Goal: Check status

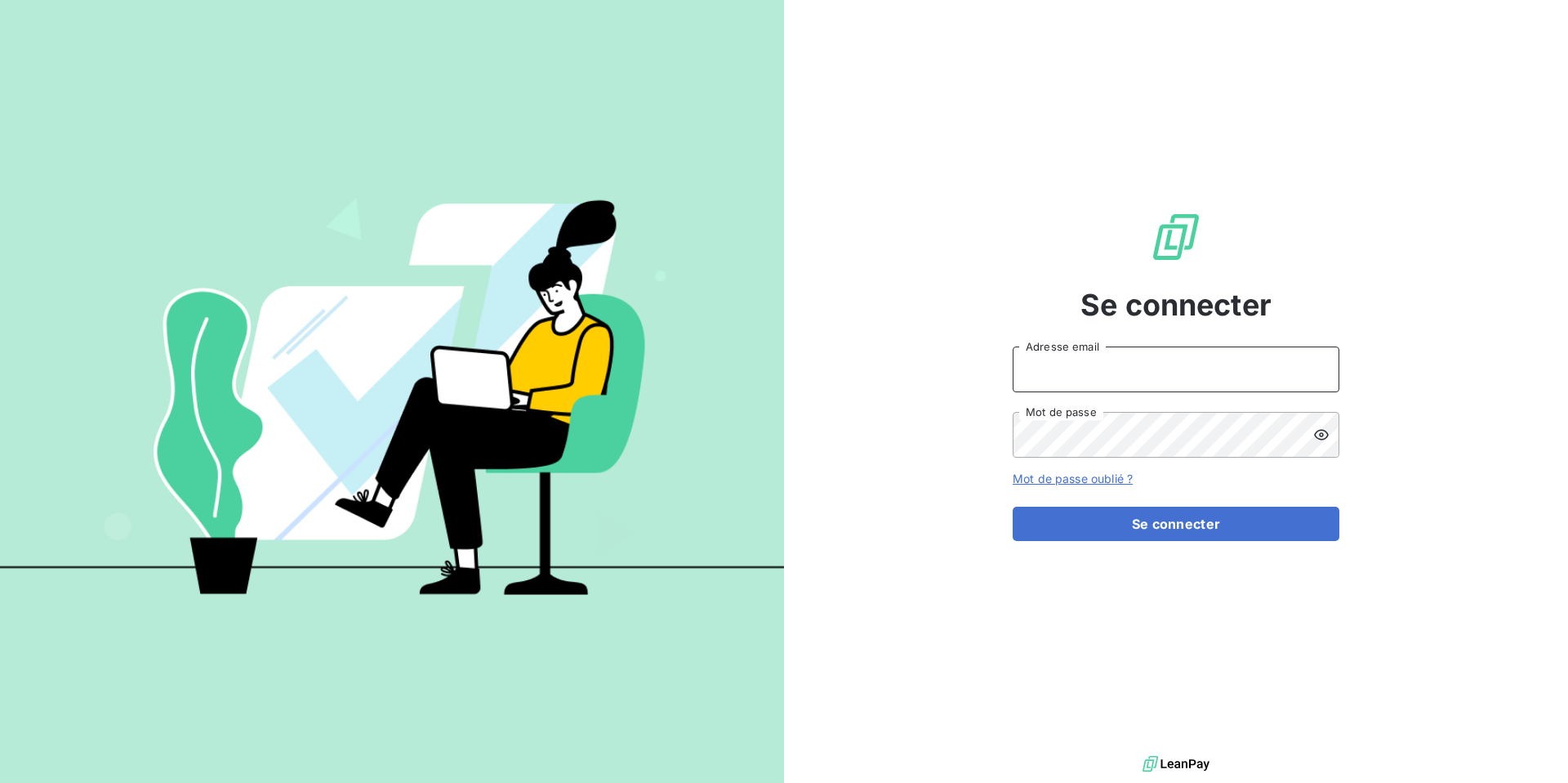
click at [1048, 376] on input "Adresse email" at bounding box center [1175, 369] width 326 height 46
type input "[PERSON_NAME][EMAIL_ADDRESS][DOMAIN_NAME]"
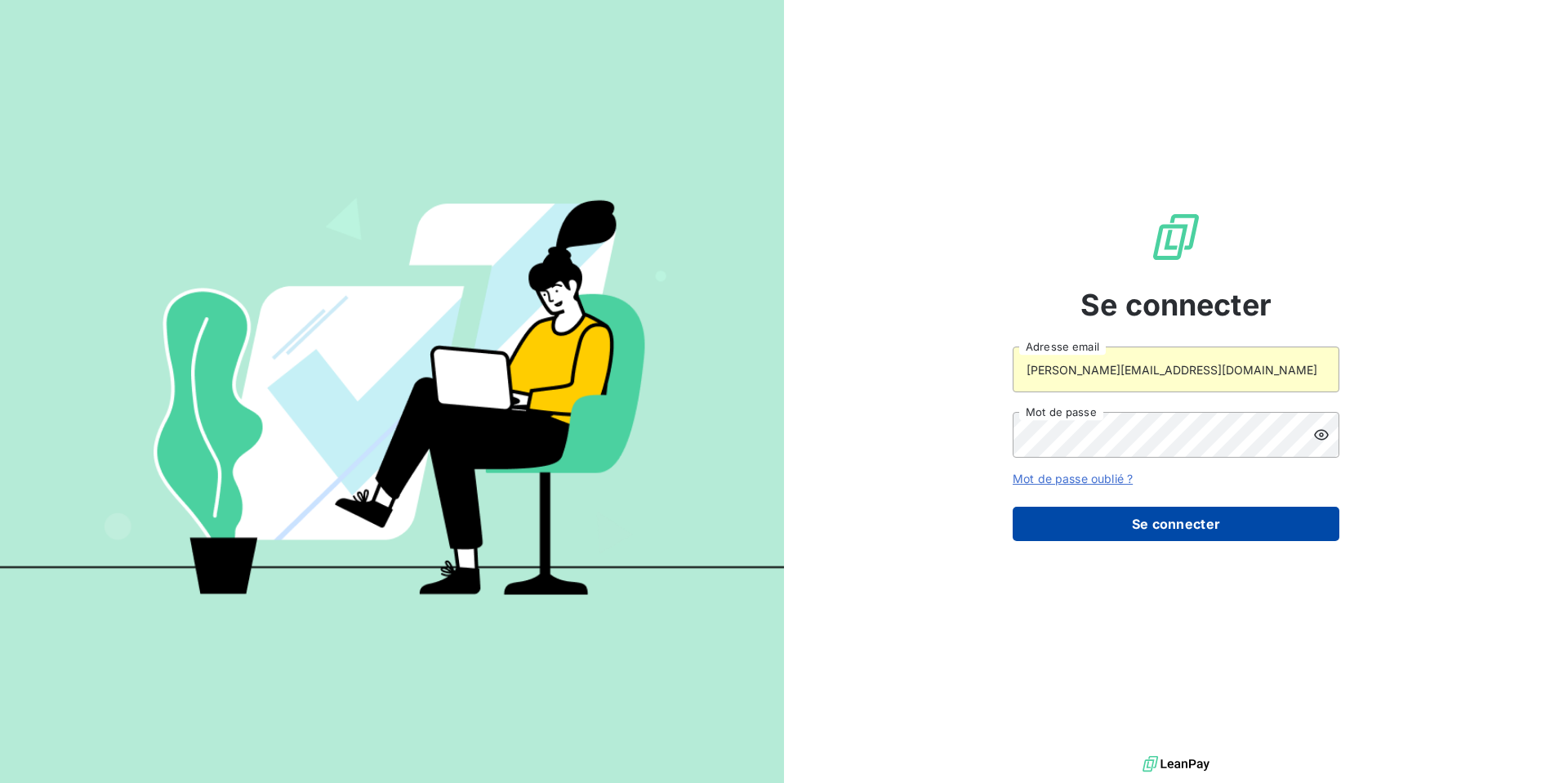
click at [1131, 512] on button "Se connecter" at bounding box center [1175, 524] width 326 height 35
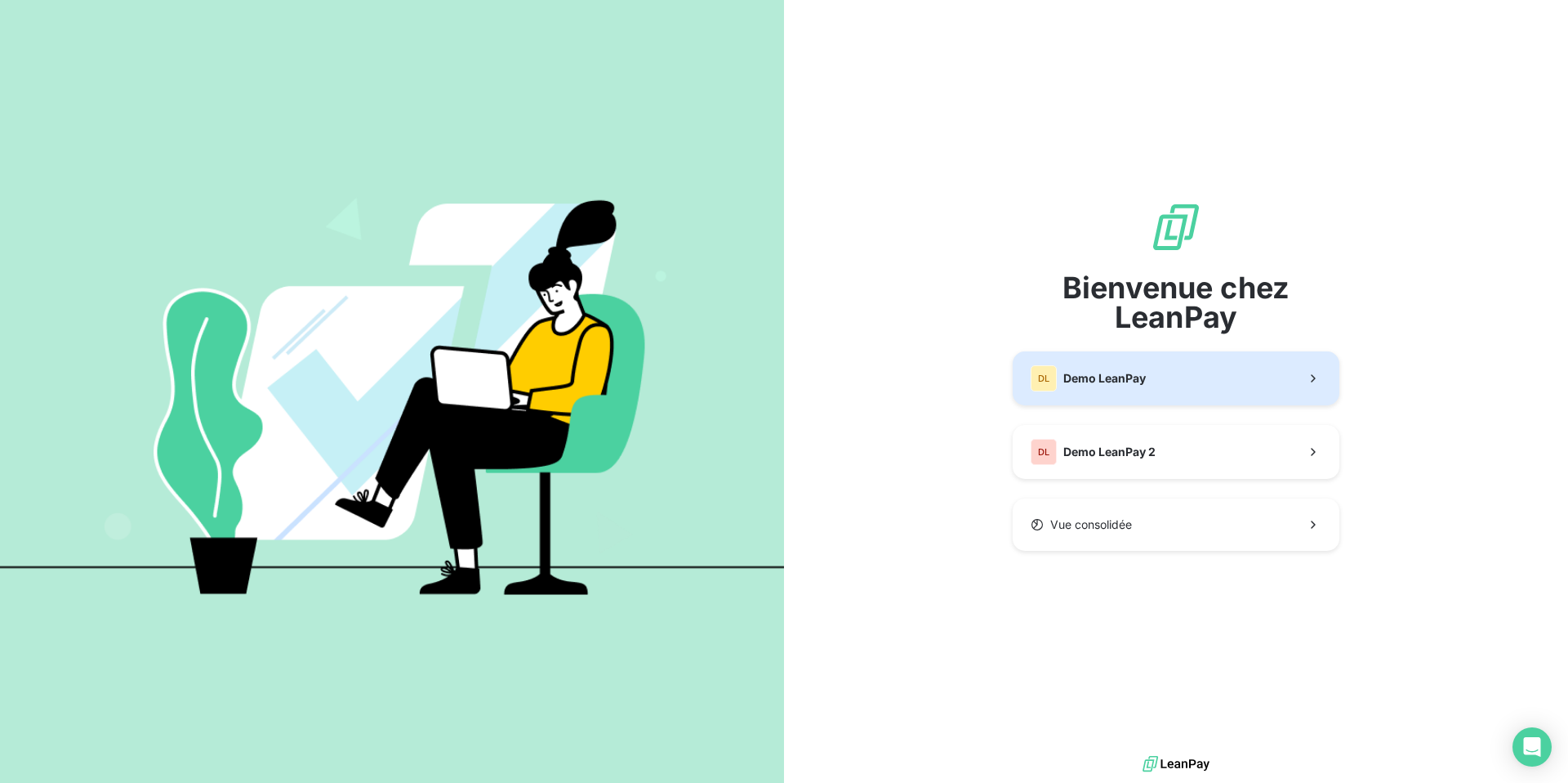
click at [1136, 404] on button "DL Demo LeanPay" at bounding box center [1175, 378] width 326 height 54
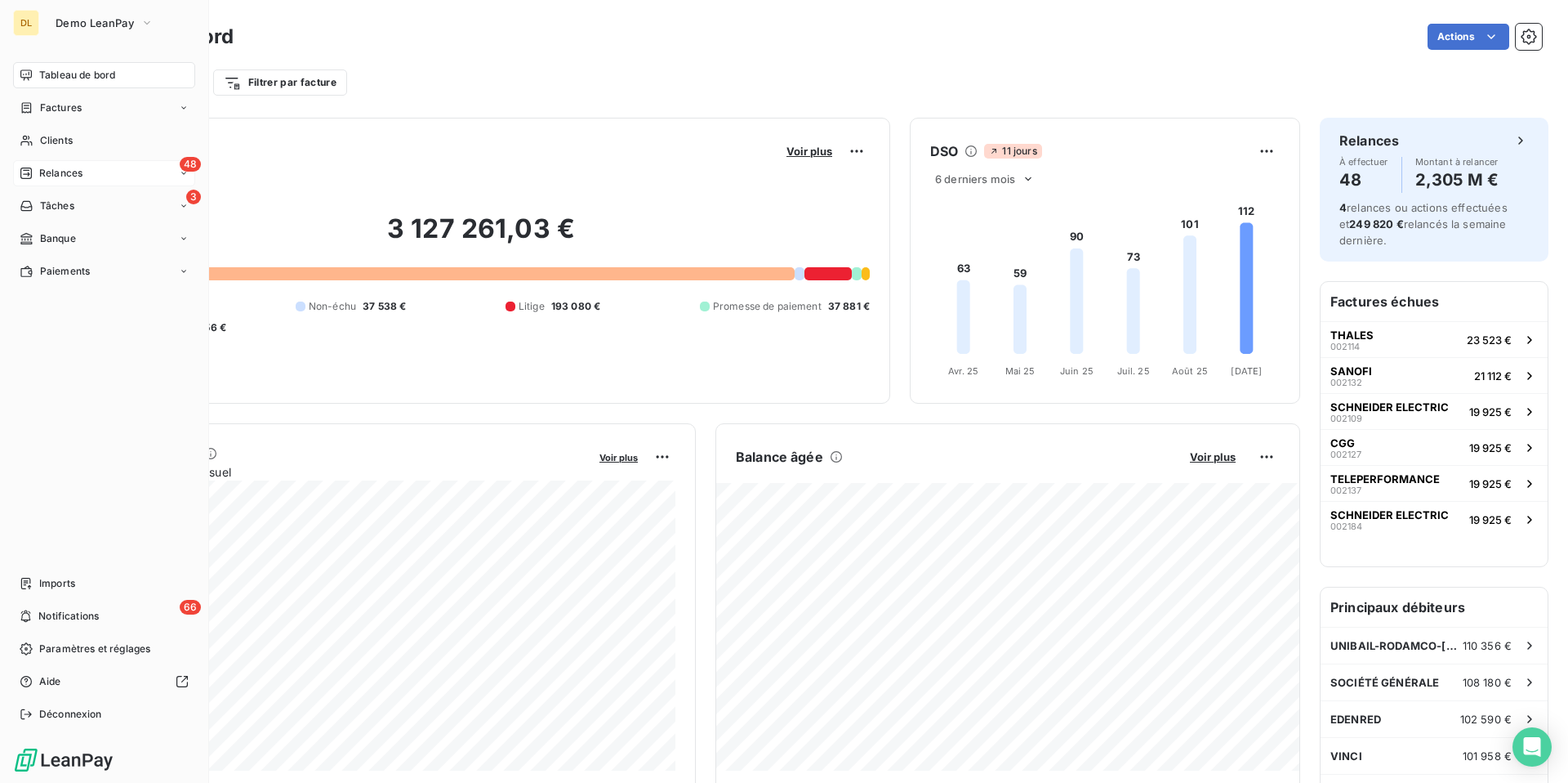
click at [50, 180] on div "48 Relances" at bounding box center [104, 174] width 182 height 26
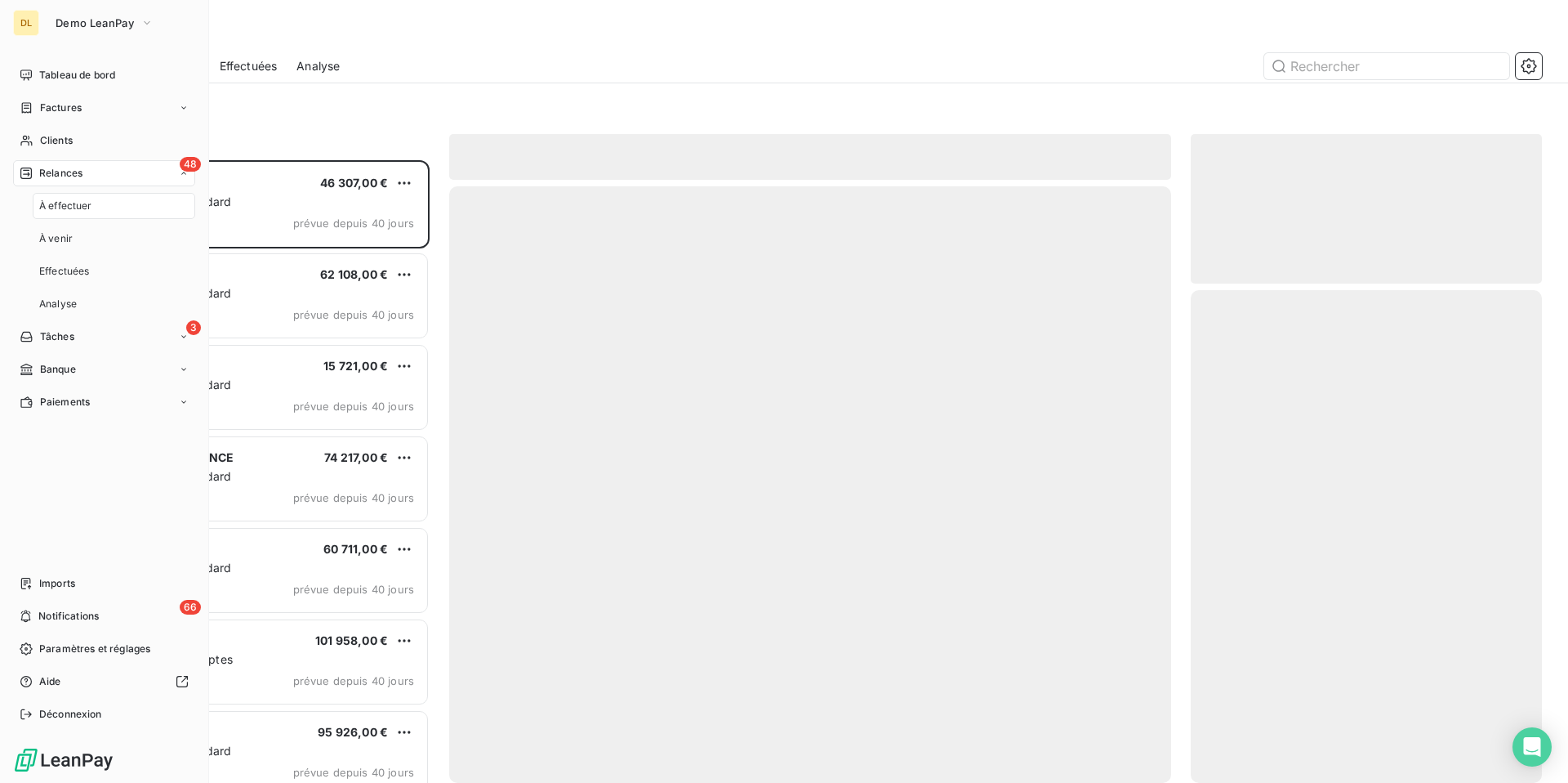
scroll to position [622, 351]
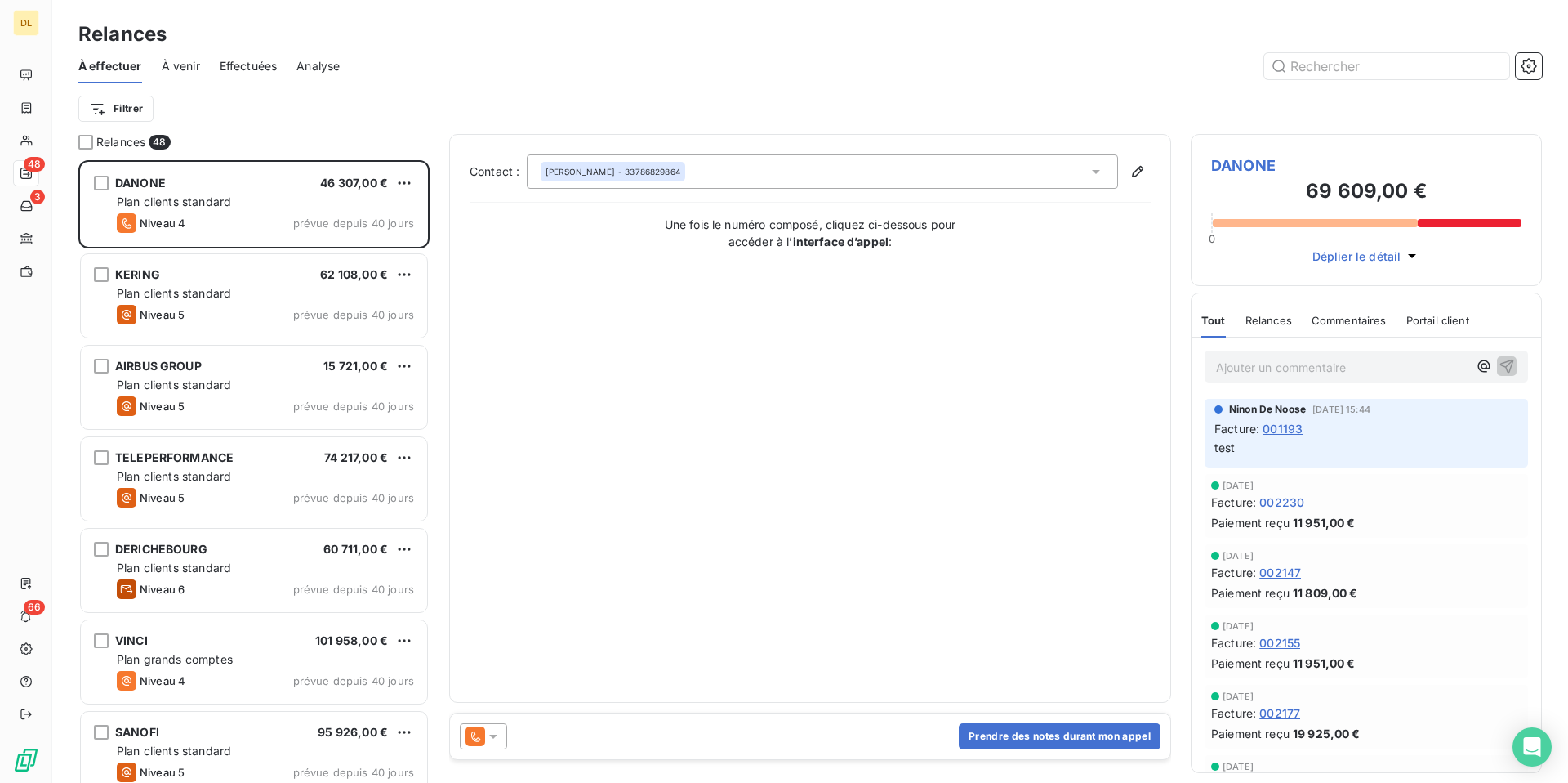
click at [245, 58] on span "Effectuées" at bounding box center [248, 66] width 58 height 17
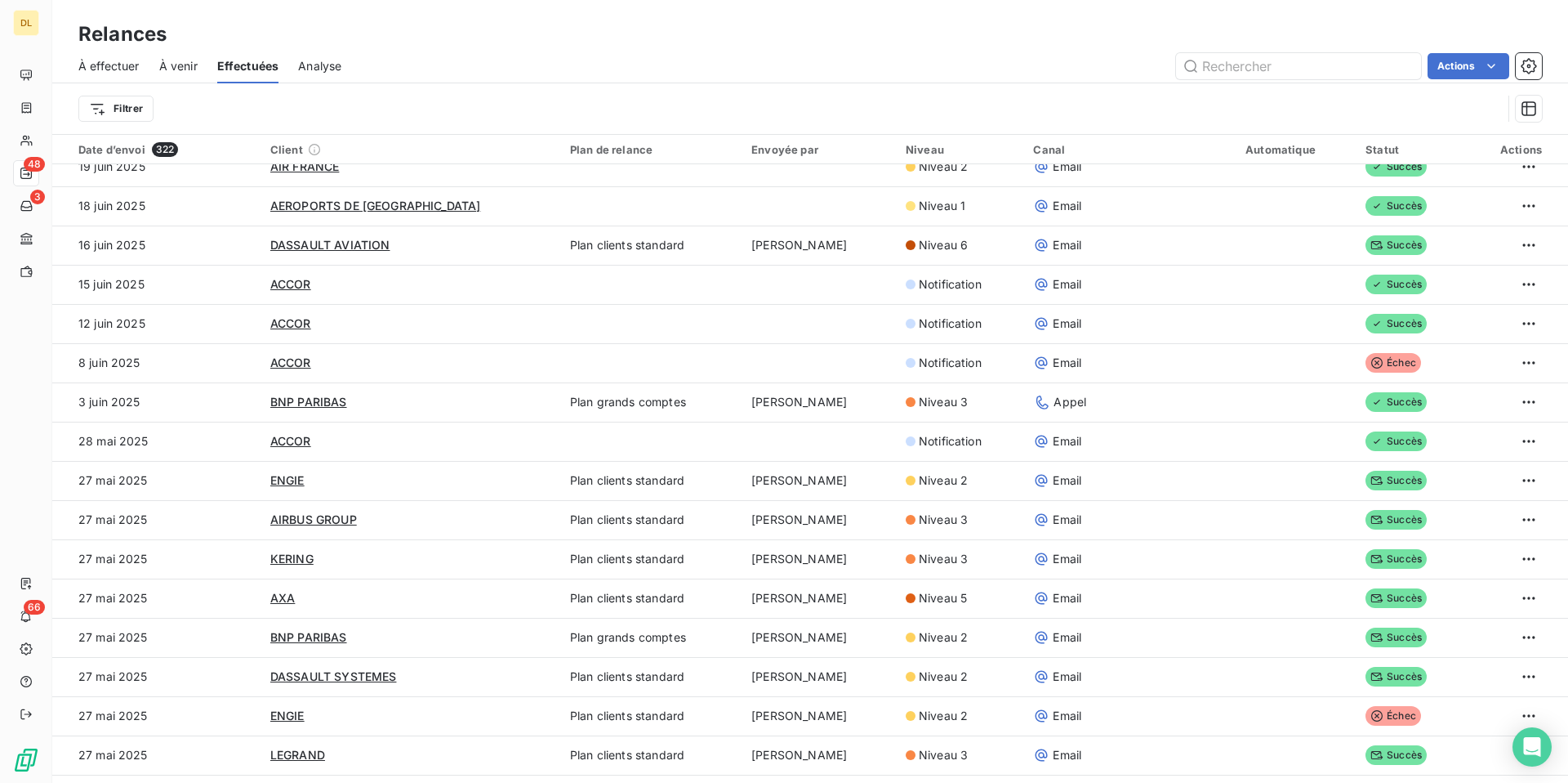
scroll to position [2407, 0]
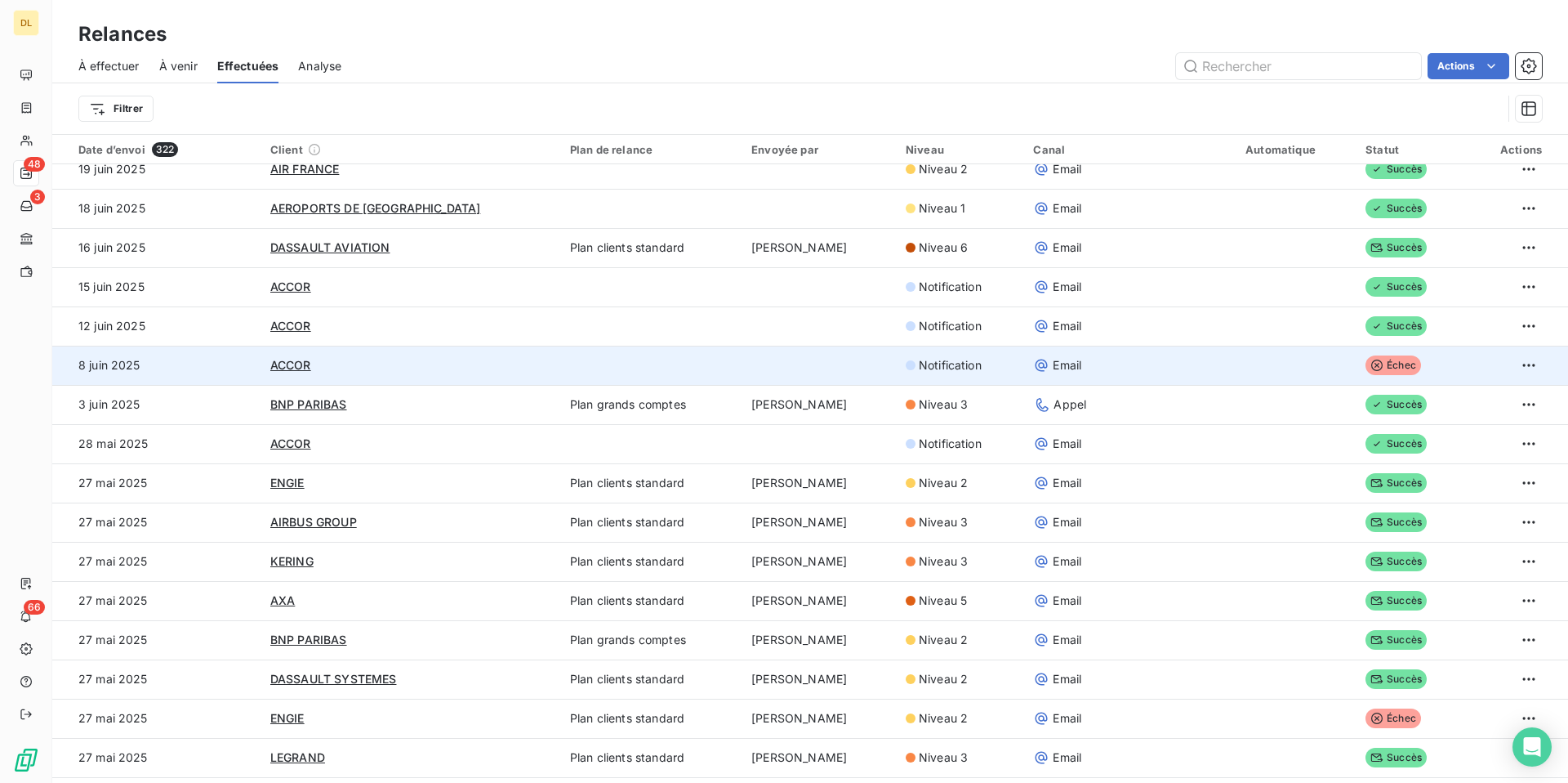
click at [770, 357] on td at bounding box center [818, 365] width 154 height 39
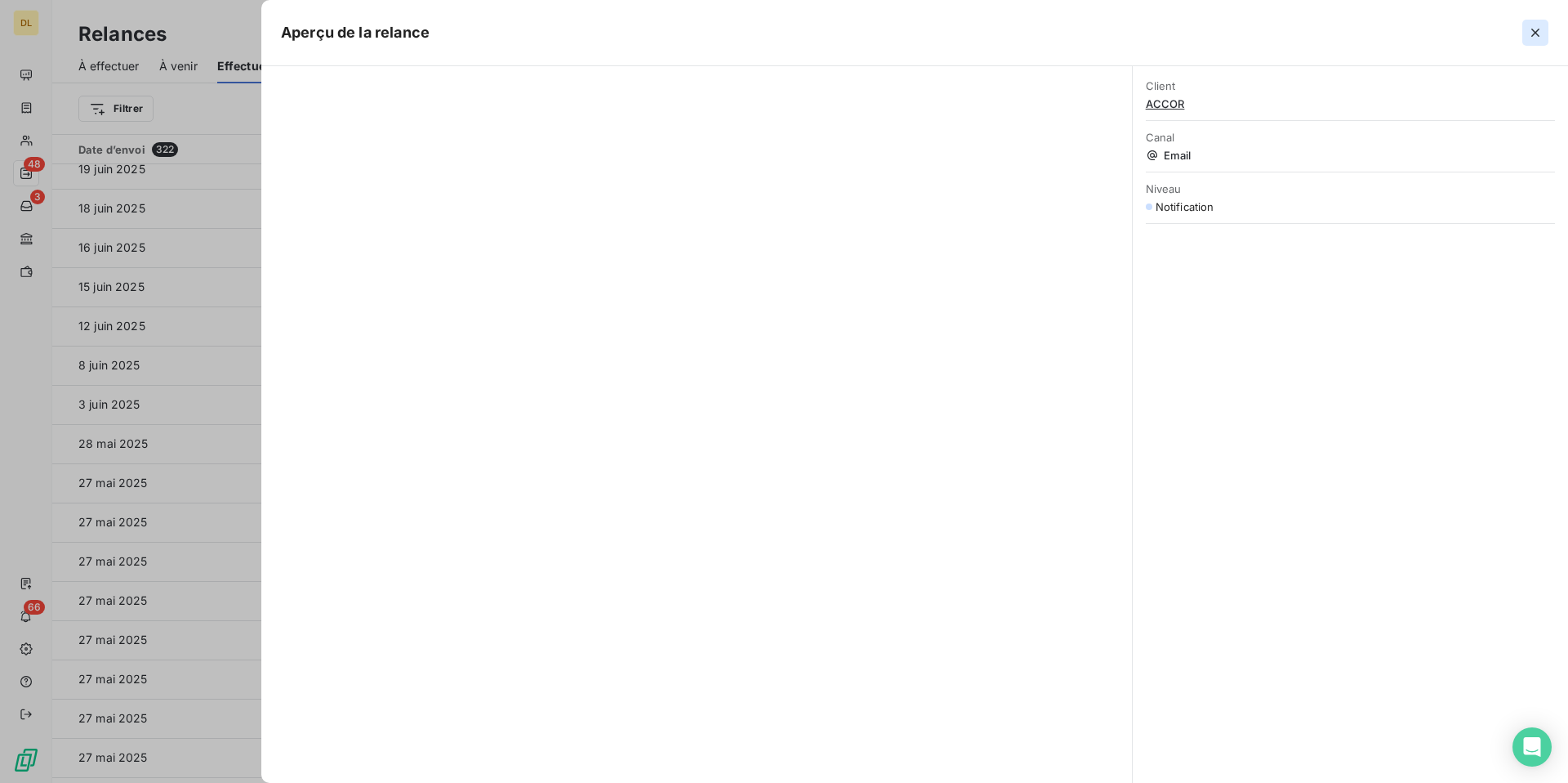
click at [1535, 35] on icon "button" at bounding box center [1534, 33] width 8 height 8
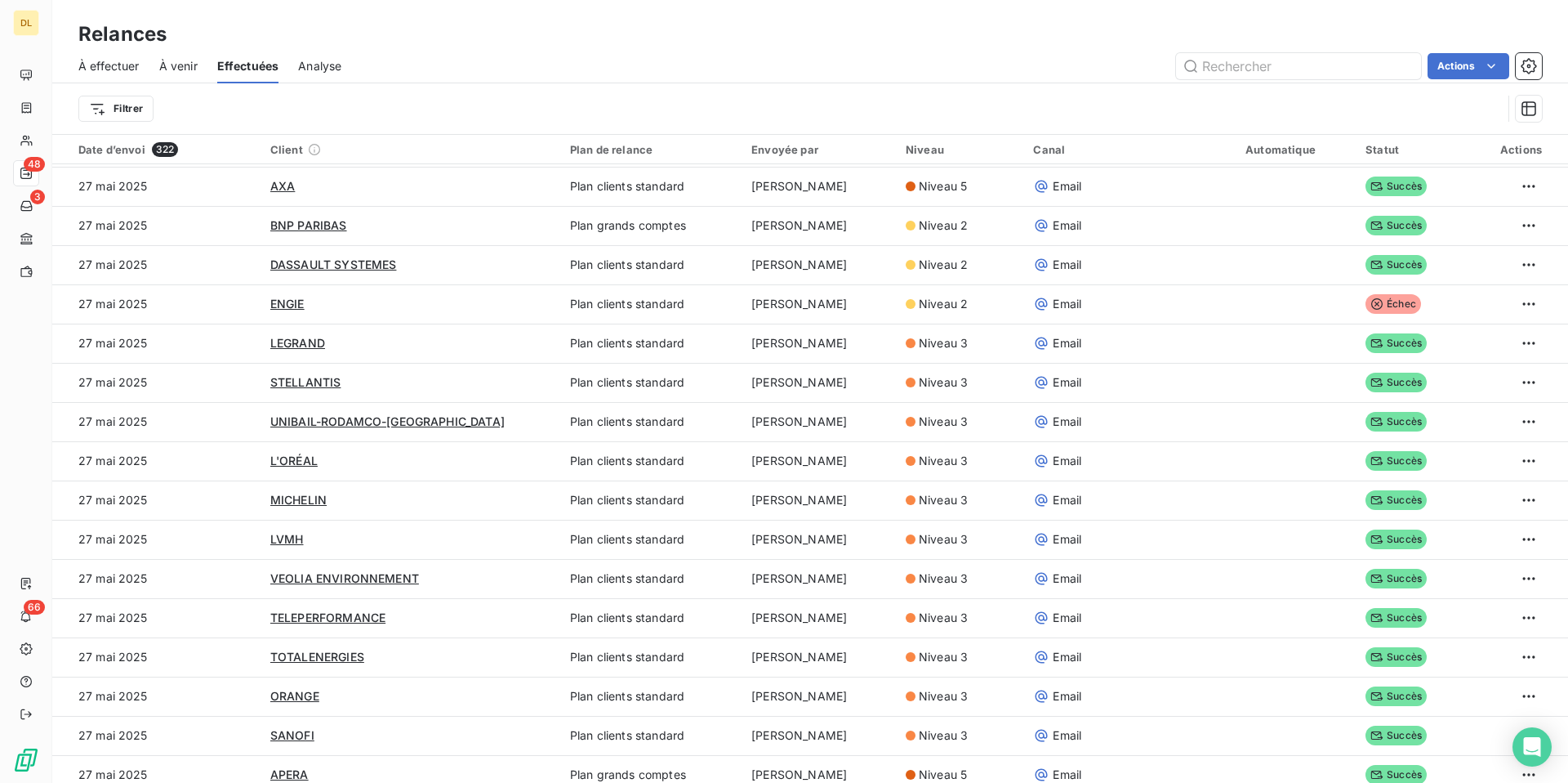
scroll to position [2832, 0]
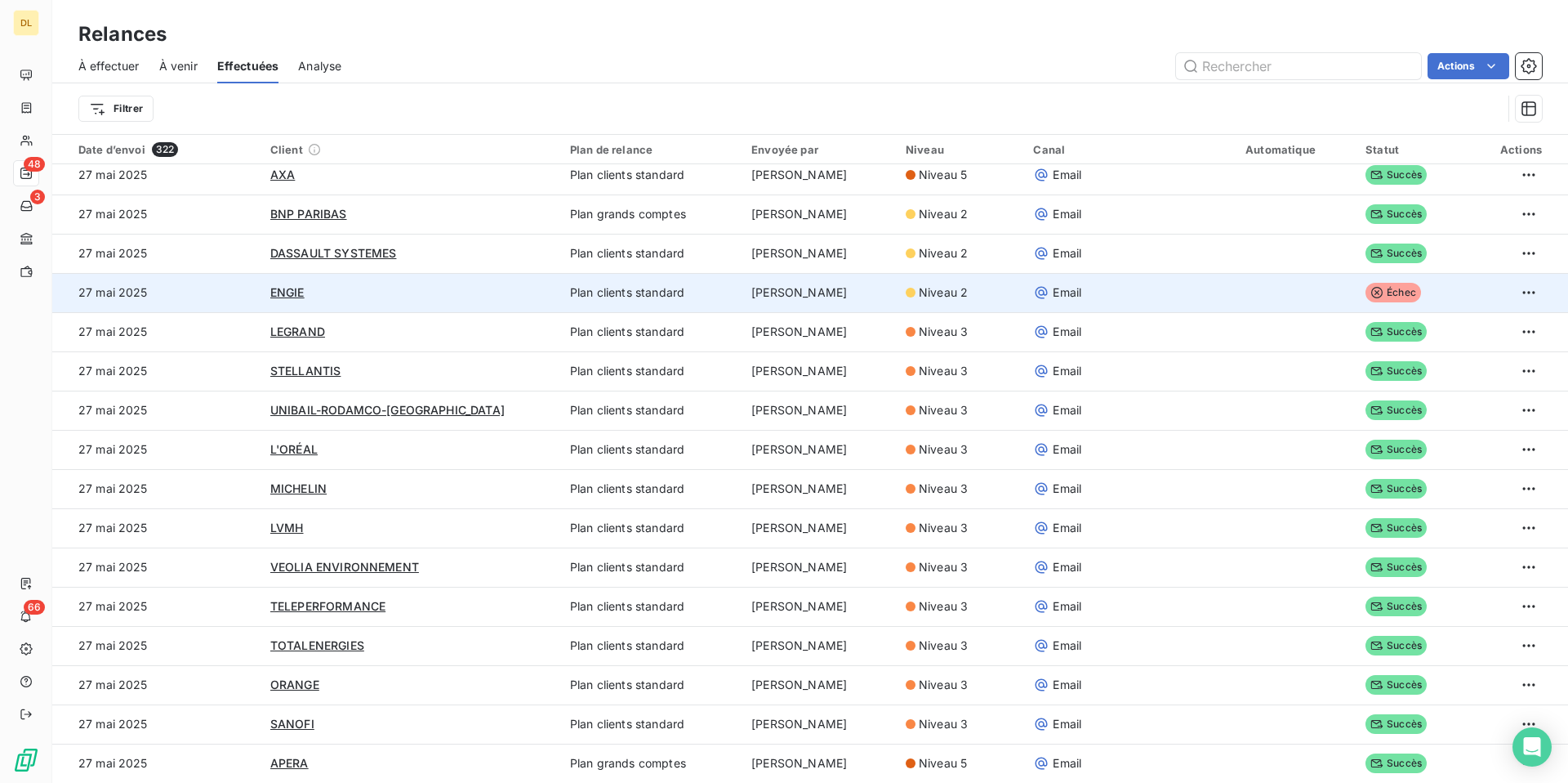
click at [630, 303] on td "Plan clients standard" at bounding box center [650, 292] width 181 height 39
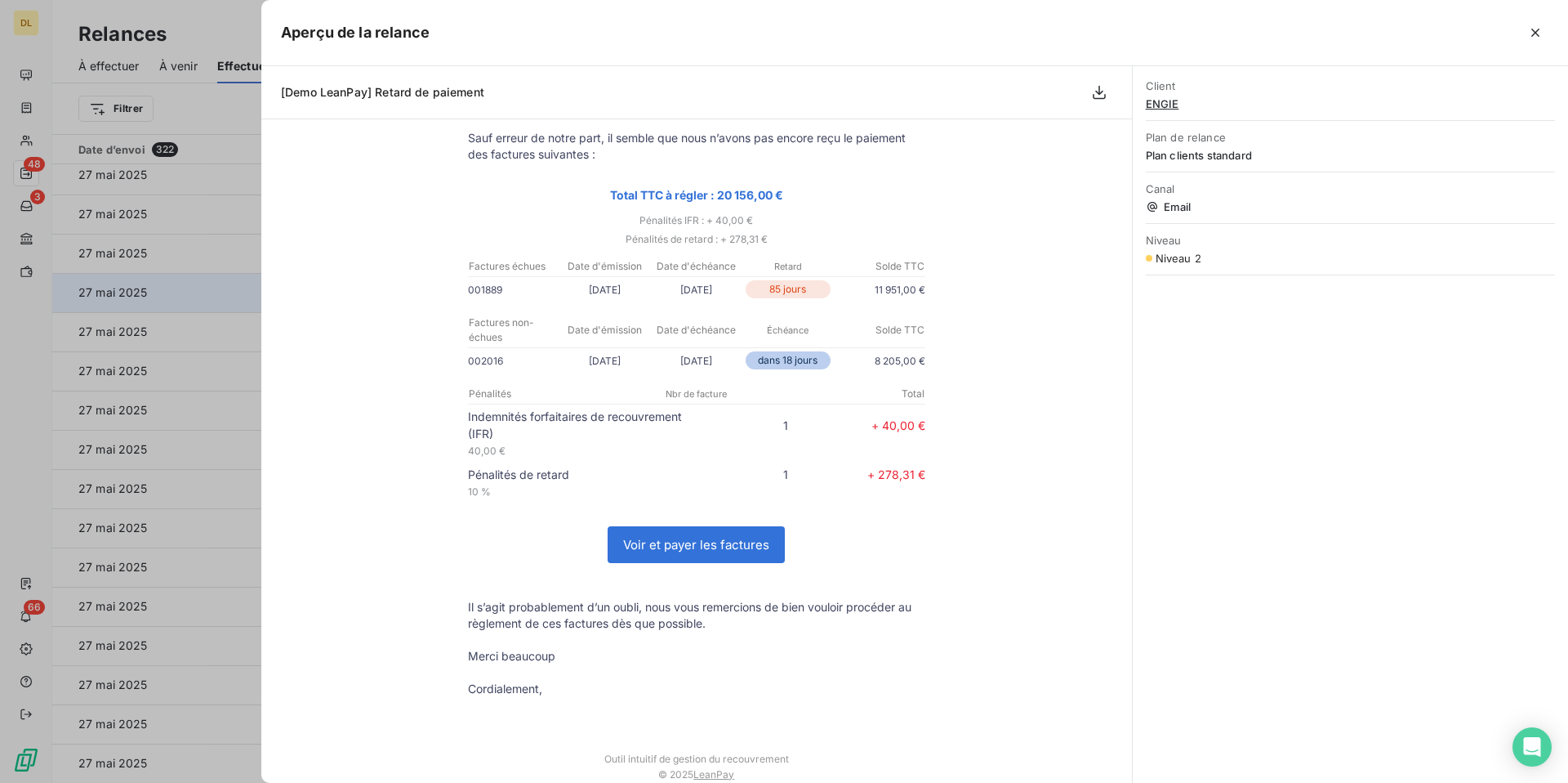
scroll to position [0, 0]
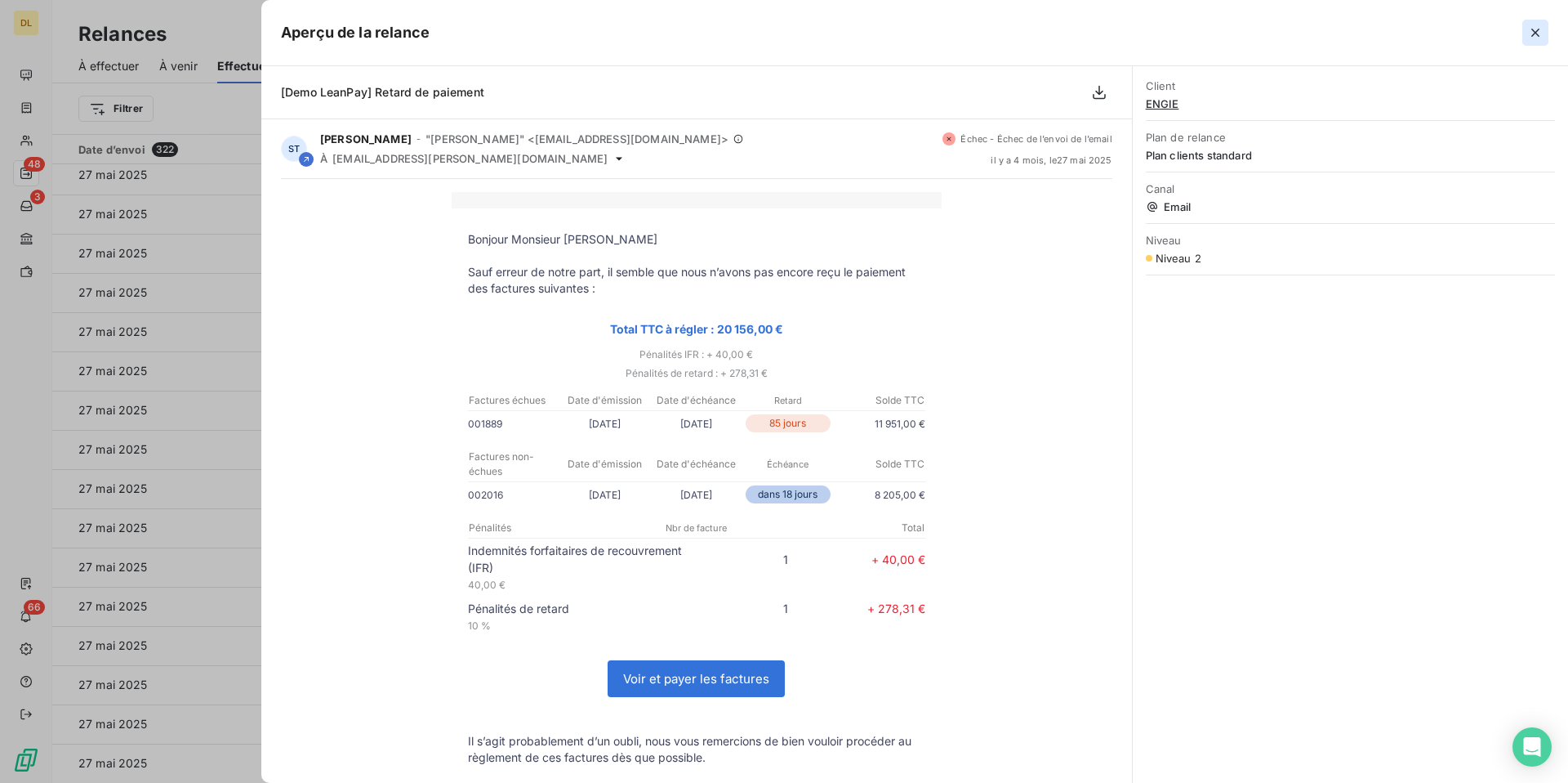
click at [1530, 36] on icon "button" at bounding box center [1535, 33] width 17 height 17
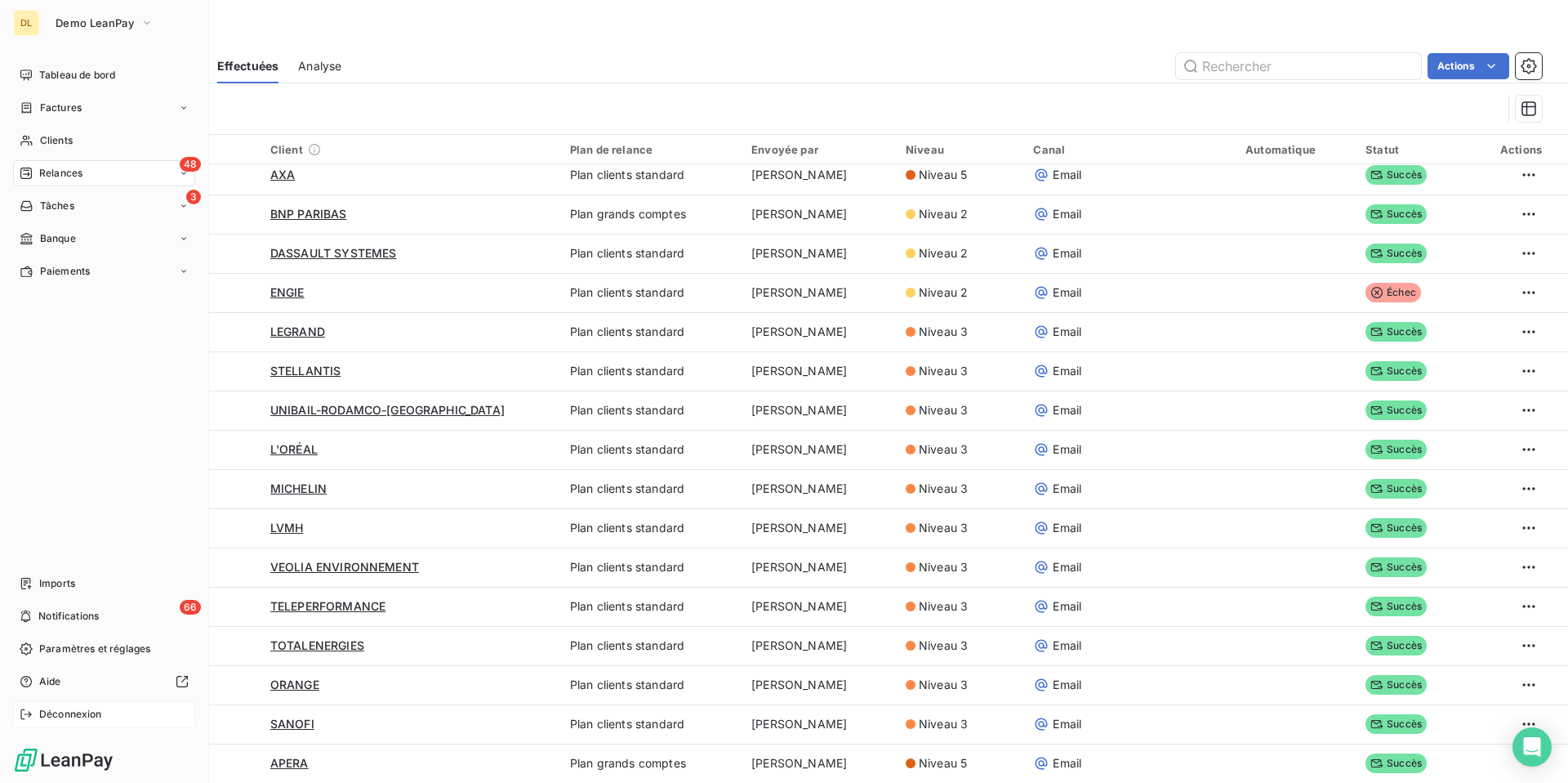
click at [29, 708] on icon at bounding box center [26, 714] width 13 height 13
